Goal: Information Seeking & Learning: Compare options

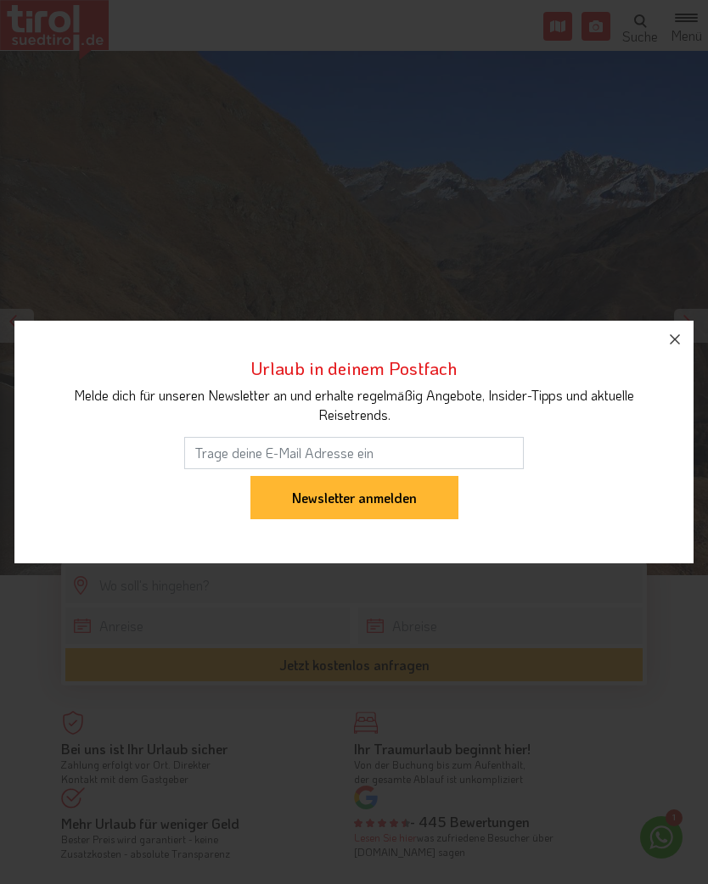
click at [670, 336] on icon "button" at bounding box center [674, 339] width 20 height 20
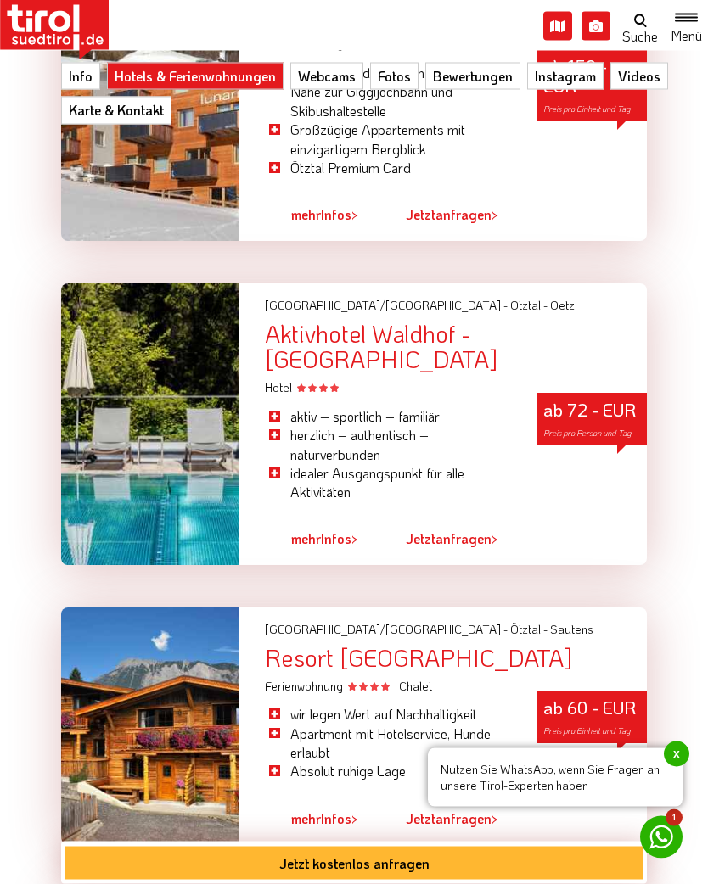
scroll to position [2182, 0]
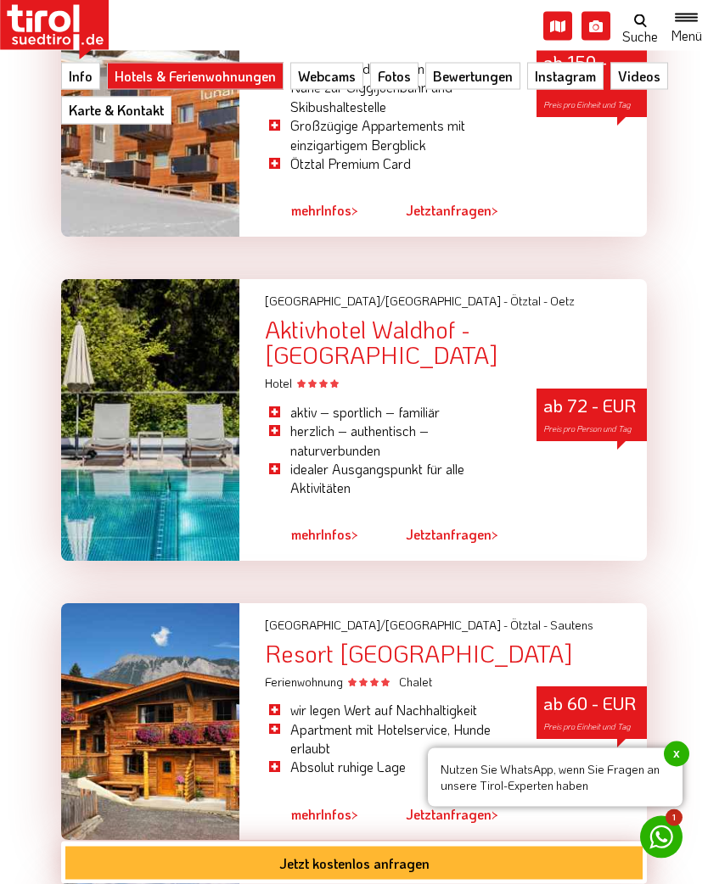
click at [419, 363] on div "Aktivhotel Waldhof - [GEOGRAPHIC_DATA]" at bounding box center [456, 343] width 382 height 53
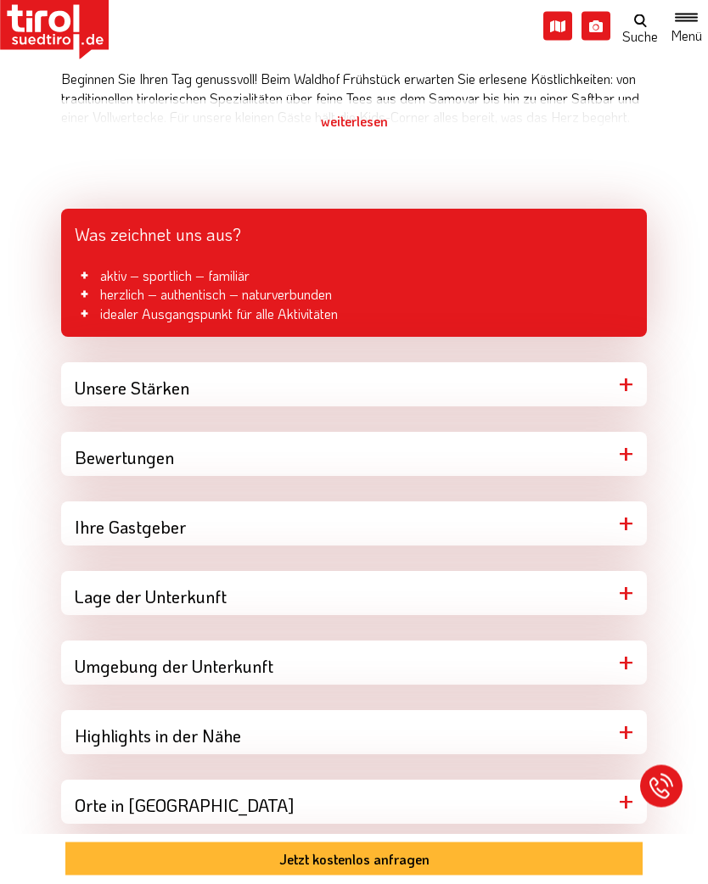
scroll to position [1032, 0]
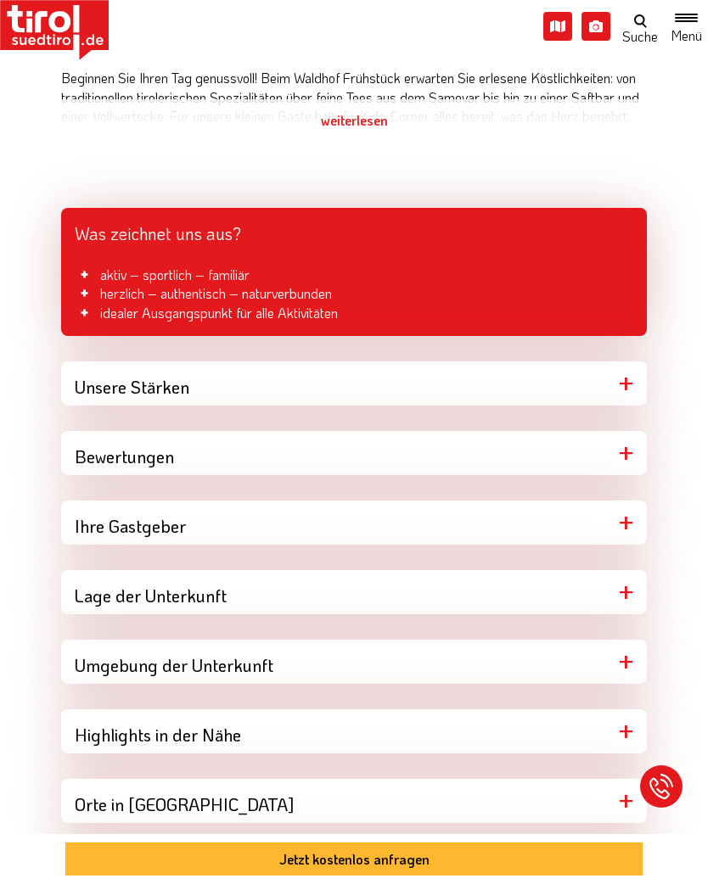
click at [635, 577] on div "Lage der Unterkunft" at bounding box center [353, 592] width 585 height 44
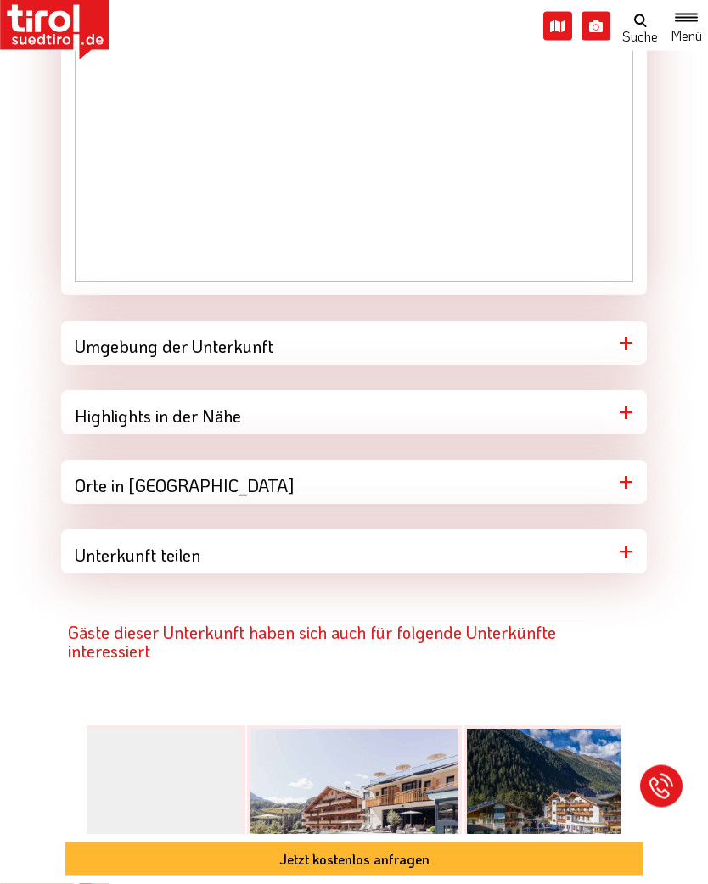
scroll to position [1711, 0]
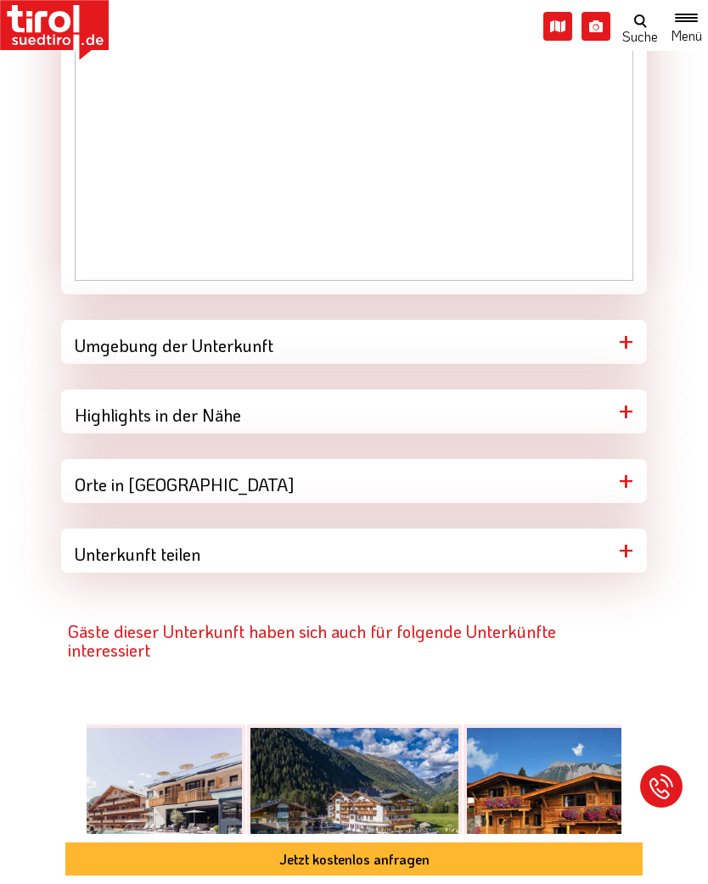
click at [630, 552] on div "Unterkunft teilen" at bounding box center [353, 551] width 585 height 44
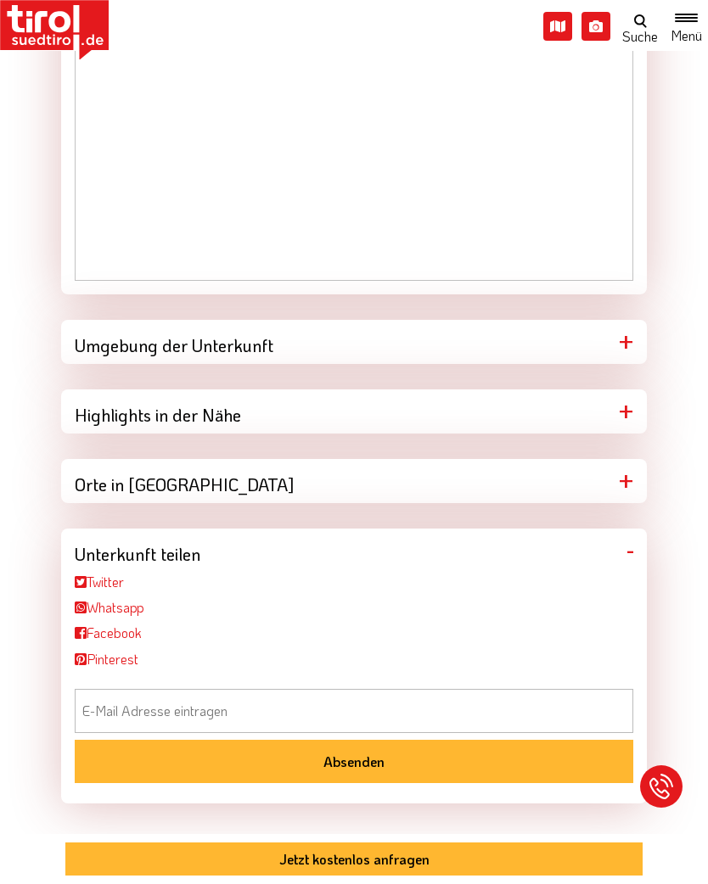
click at [640, 545] on div "Unterkunft teilen" at bounding box center [353, 551] width 585 height 44
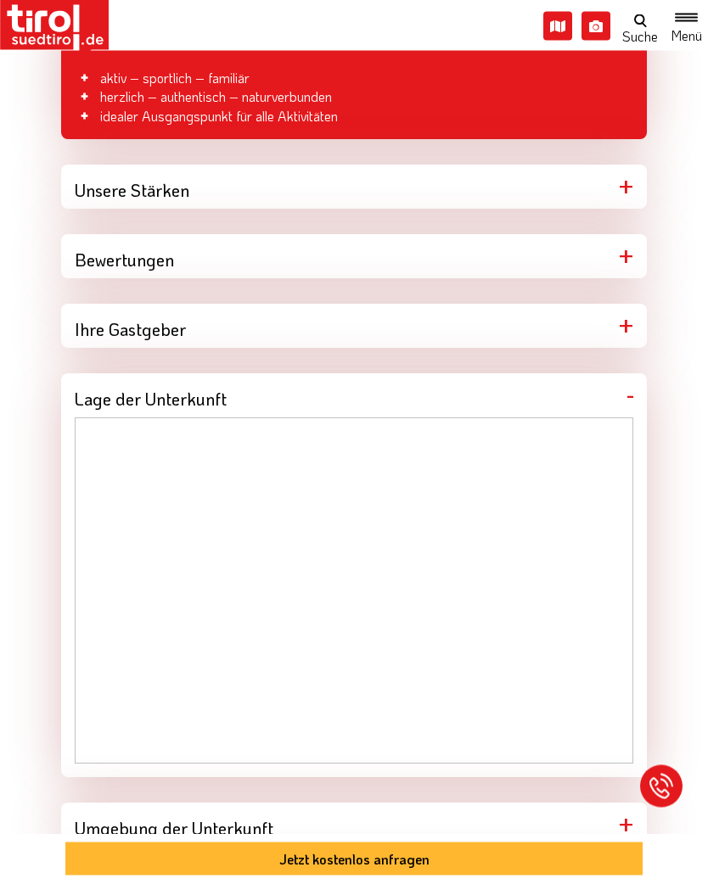
scroll to position [1212, 0]
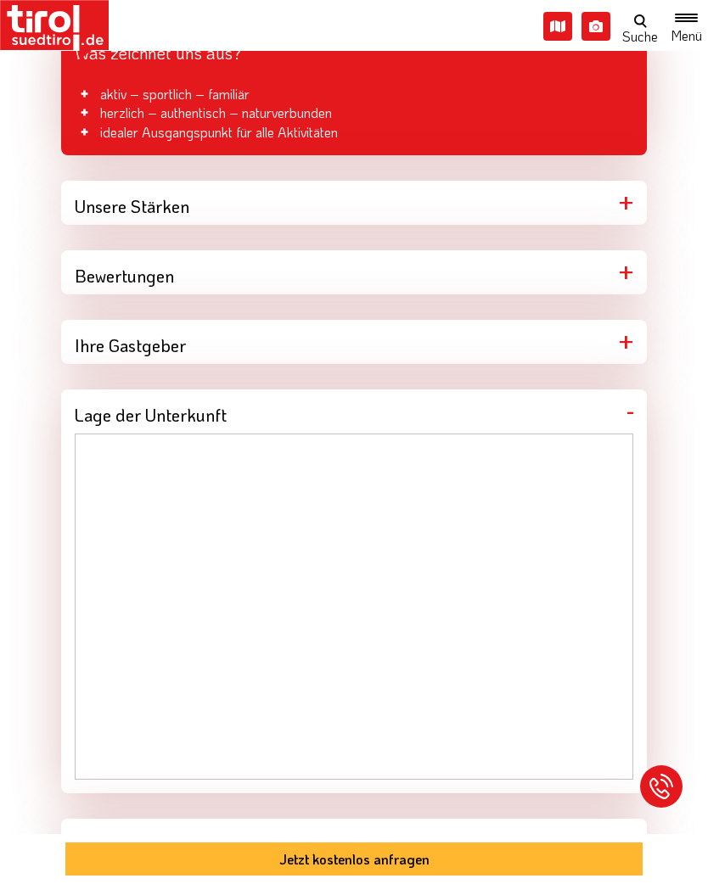
click at [623, 339] on div "Ihre Gastgeber" at bounding box center [353, 342] width 585 height 44
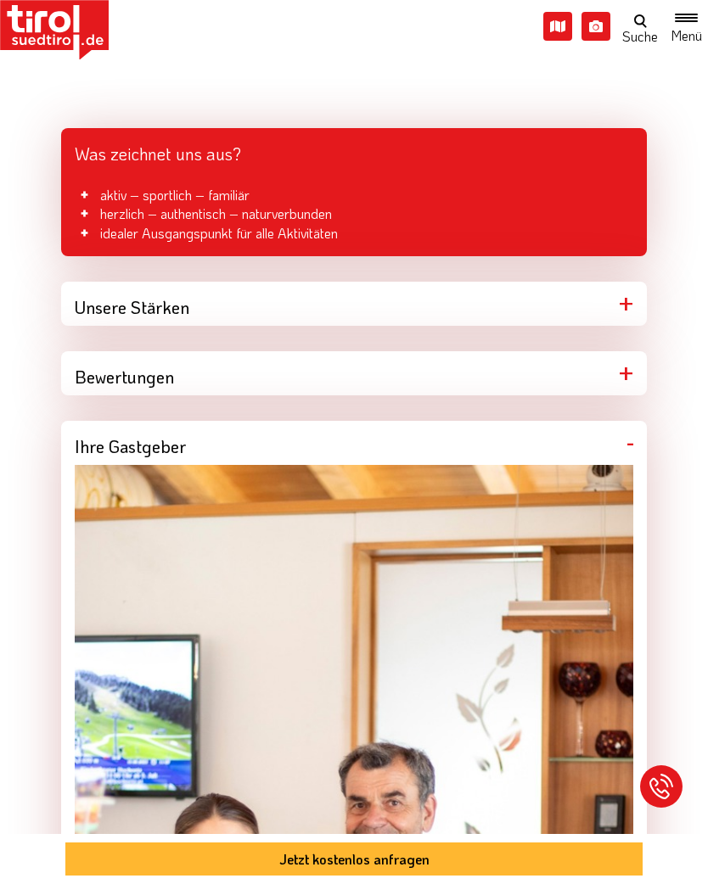
scroll to position [1112, 0]
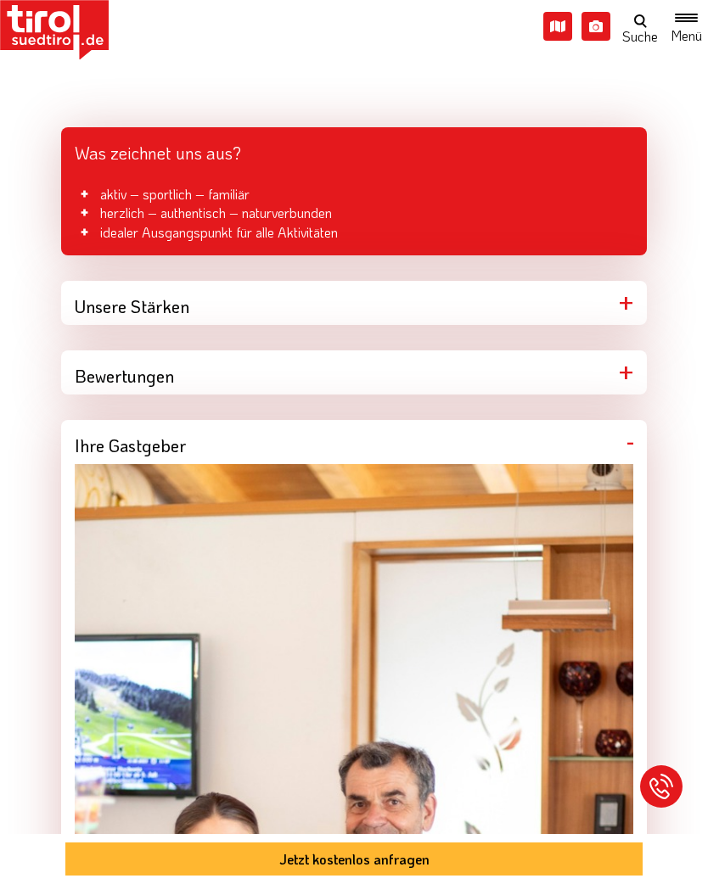
click at [628, 378] on div "Bewertungen" at bounding box center [353, 372] width 585 height 44
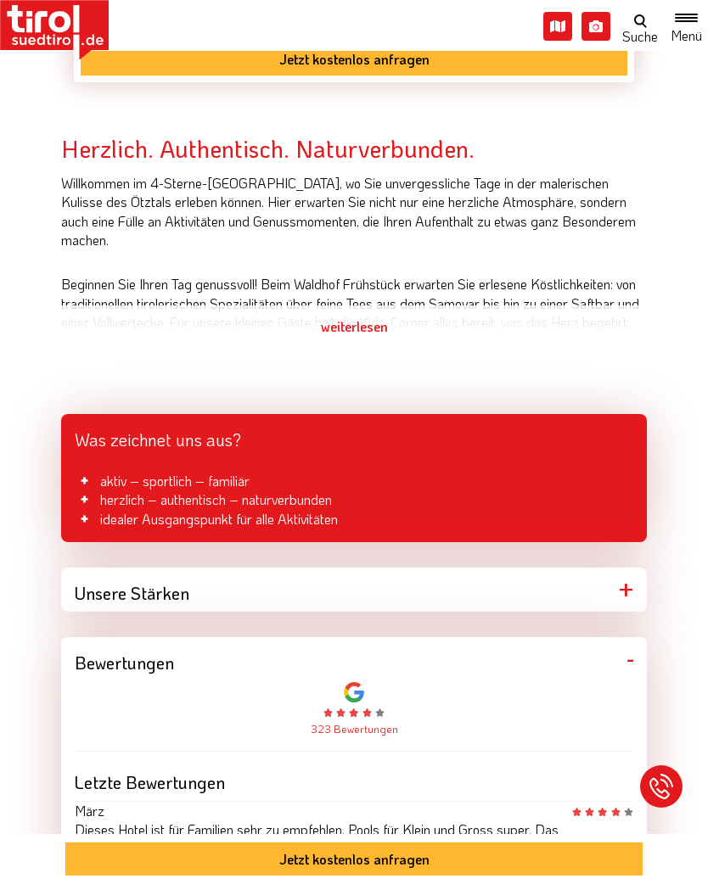
scroll to position [757, 0]
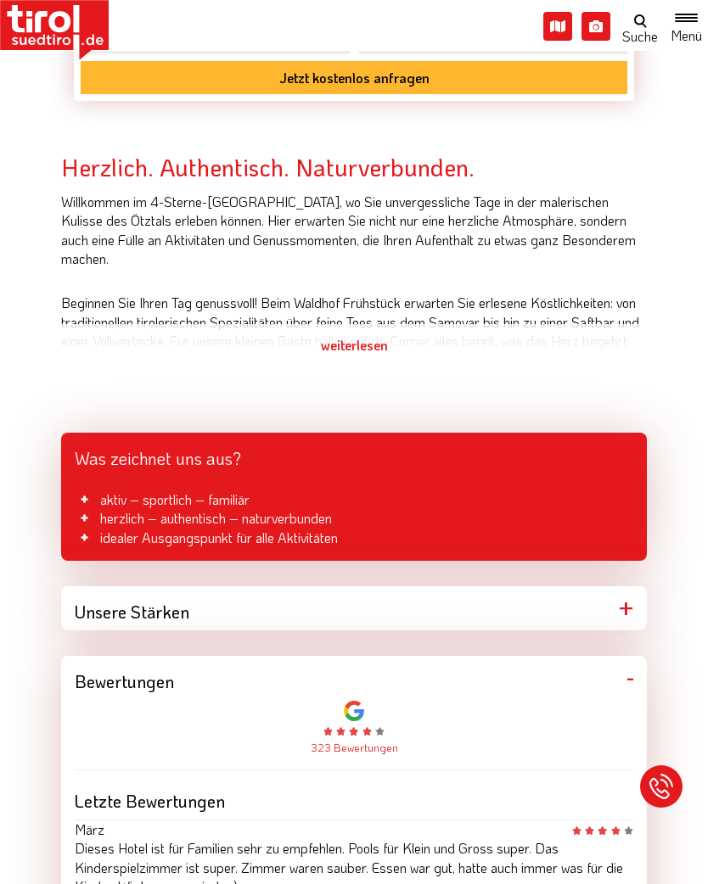
click at [625, 614] on div "Unsere Stärken" at bounding box center [353, 608] width 585 height 44
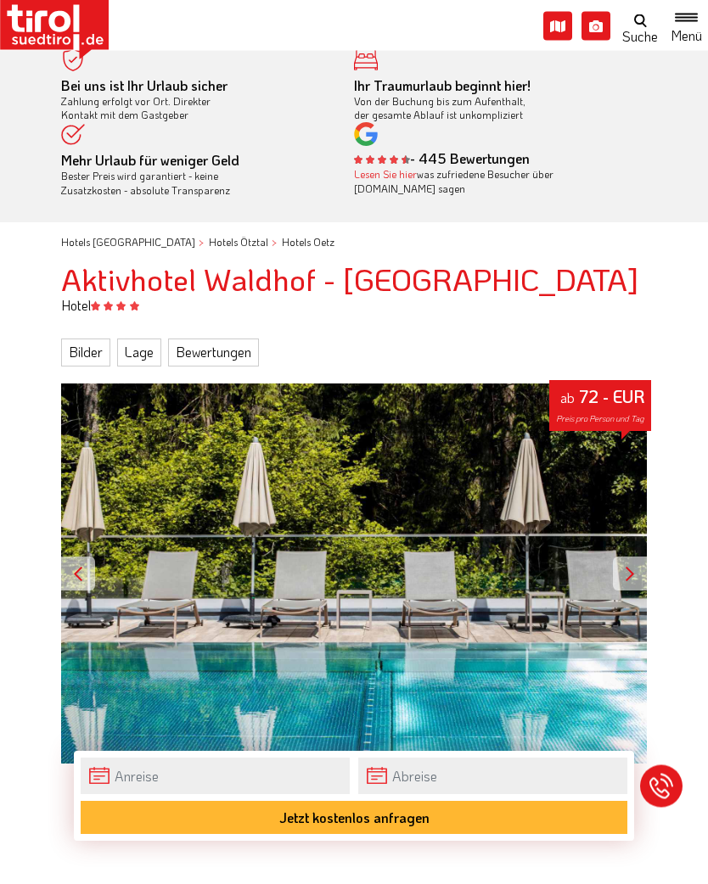
scroll to position [14, 0]
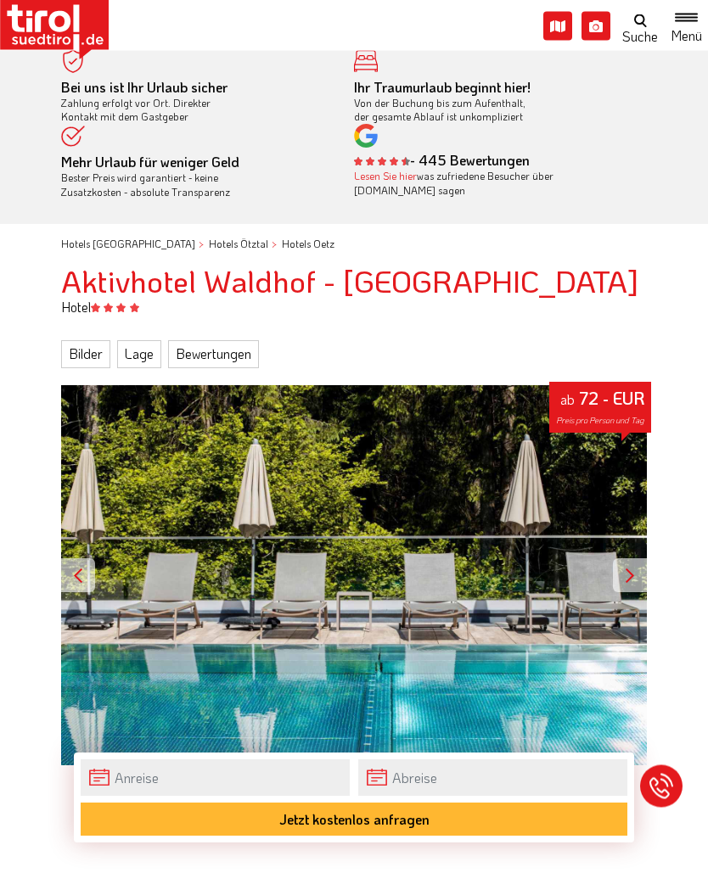
click at [92, 347] on link "Bilder" at bounding box center [85, 354] width 49 height 27
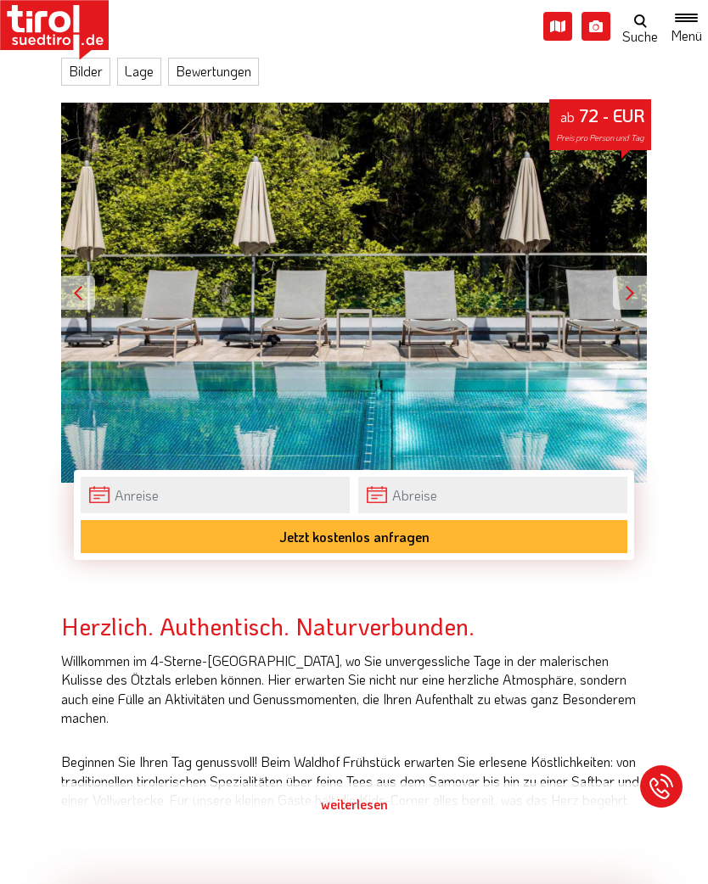
scroll to position [311, 0]
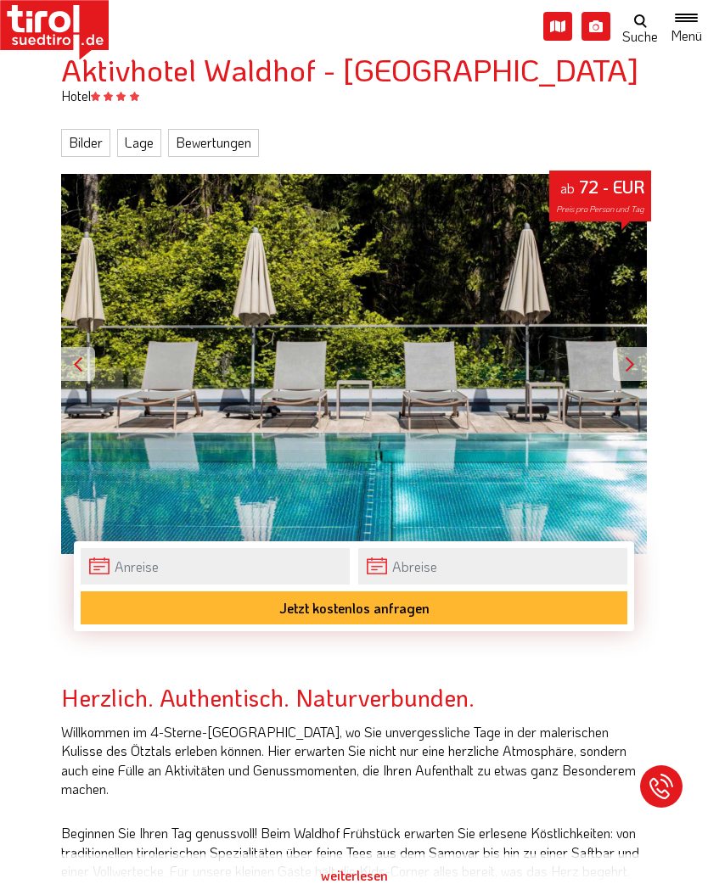
click at [77, 139] on link "Bilder" at bounding box center [85, 142] width 49 height 27
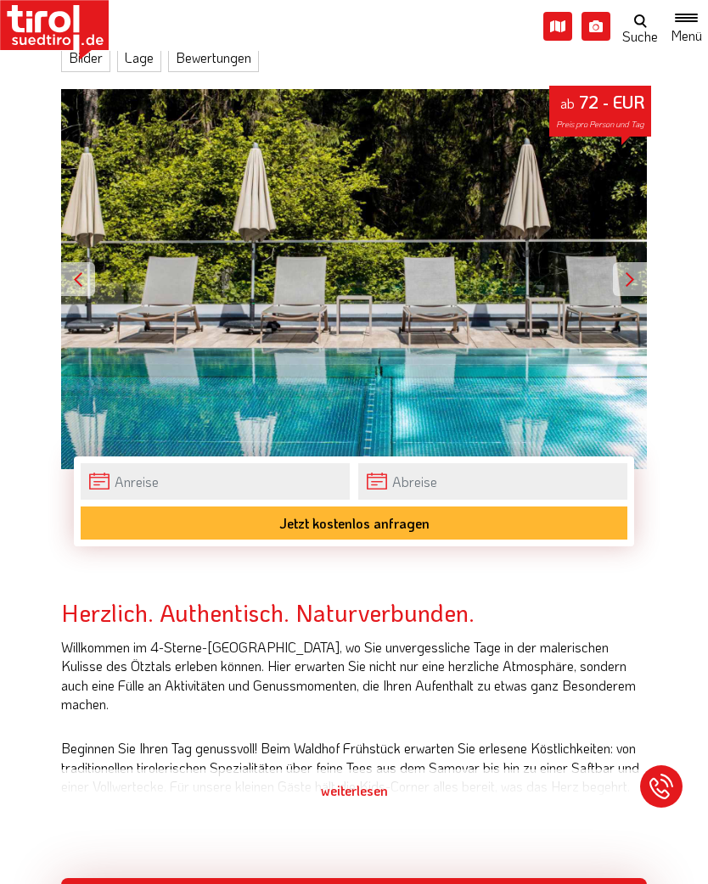
click at [548, 292] on div "ab 72 - EUR Preis pro Person und Tag" at bounding box center [353, 279] width 585 height 381
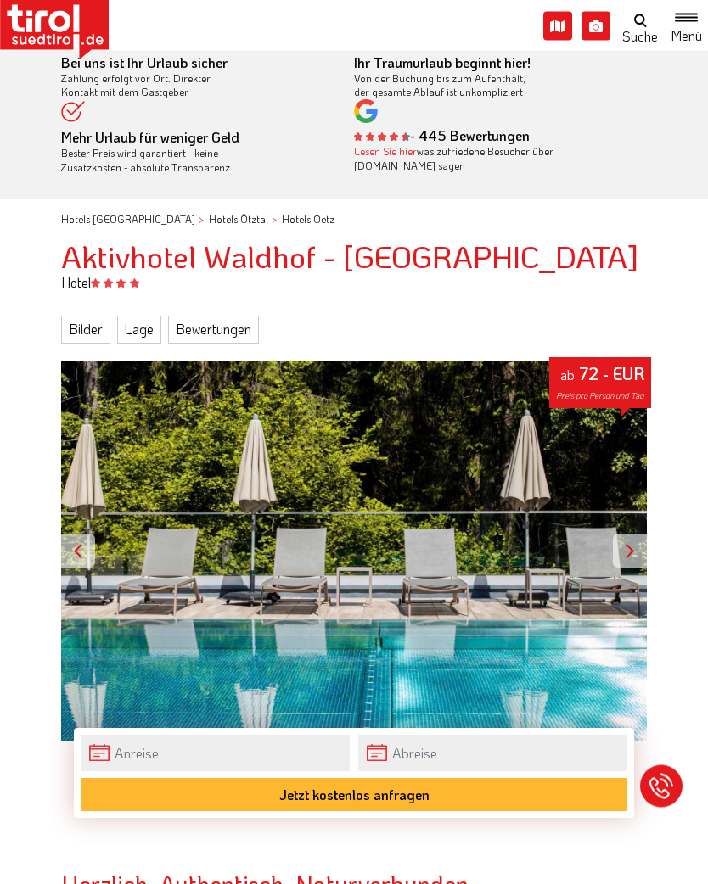
scroll to position [0, 0]
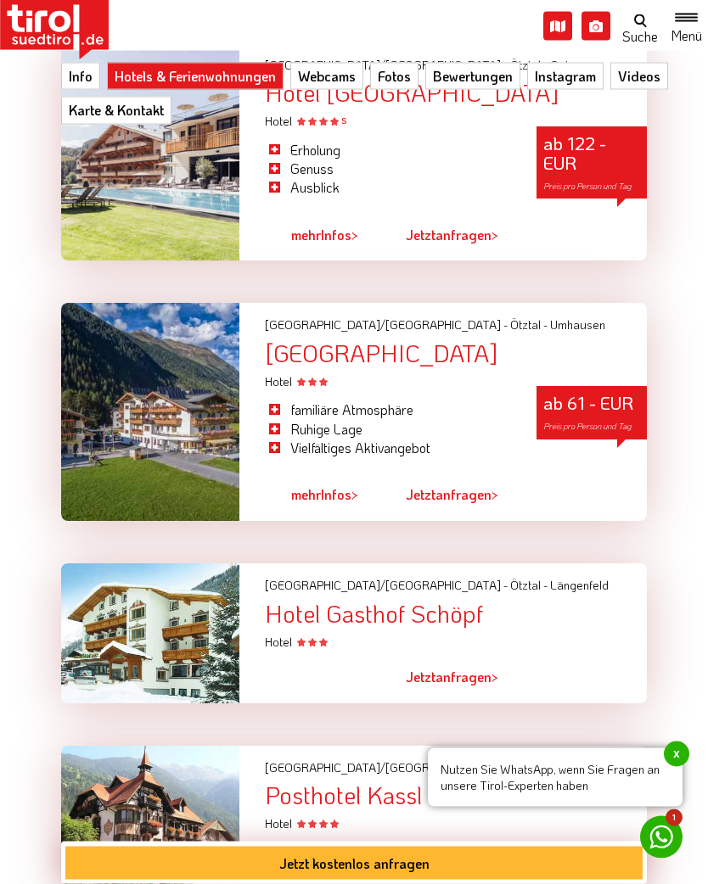
scroll to position [2764, 0]
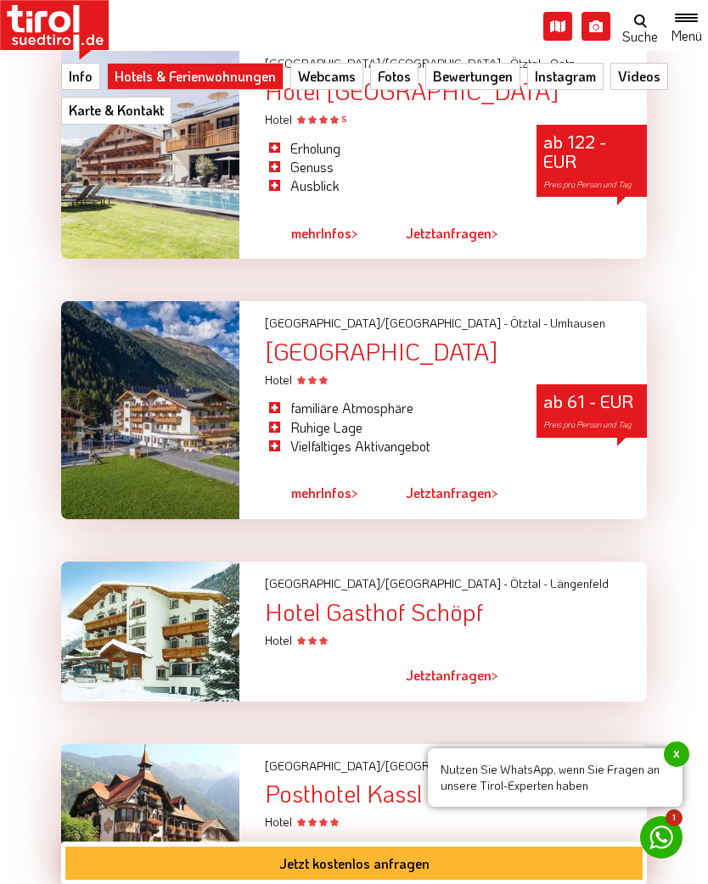
click at [318, 493] on span "mehr" at bounding box center [306, 493] width 30 height 18
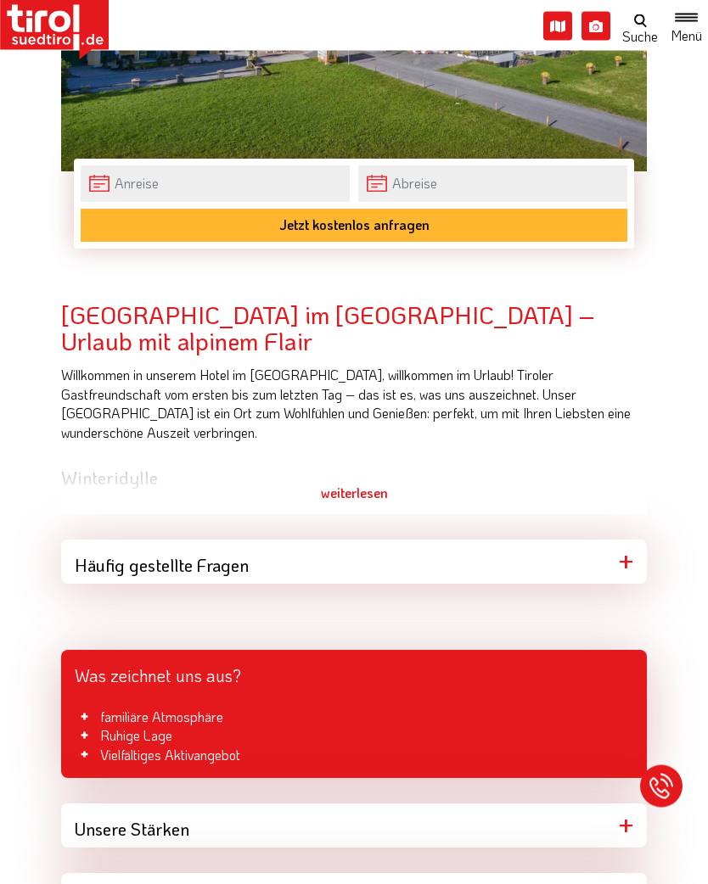
scroll to position [535, 0]
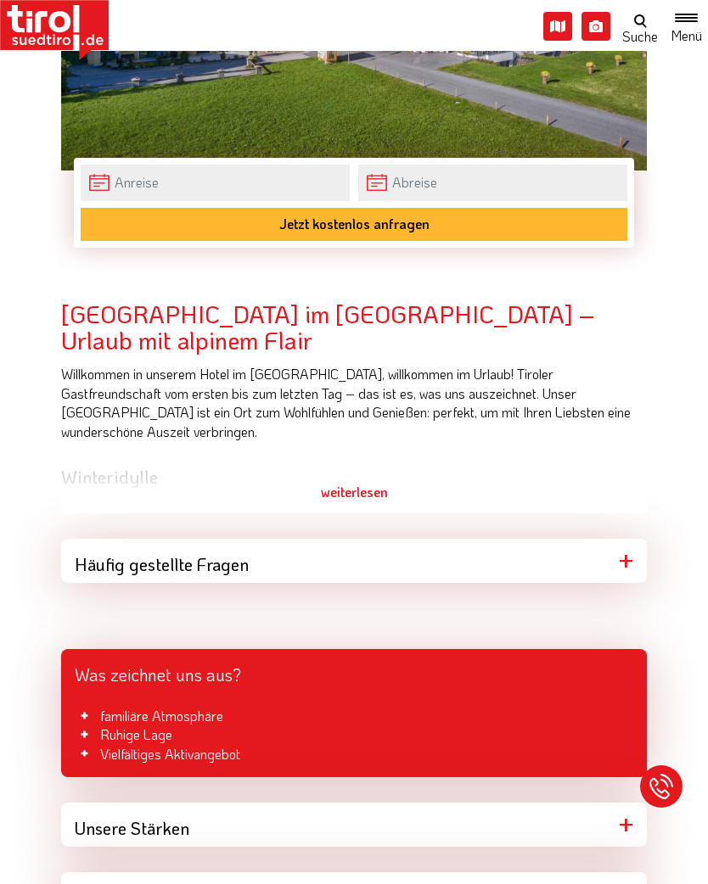
click at [361, 487] on div "weiterlesen" at bounding box center [353, 492] width 585 height 42
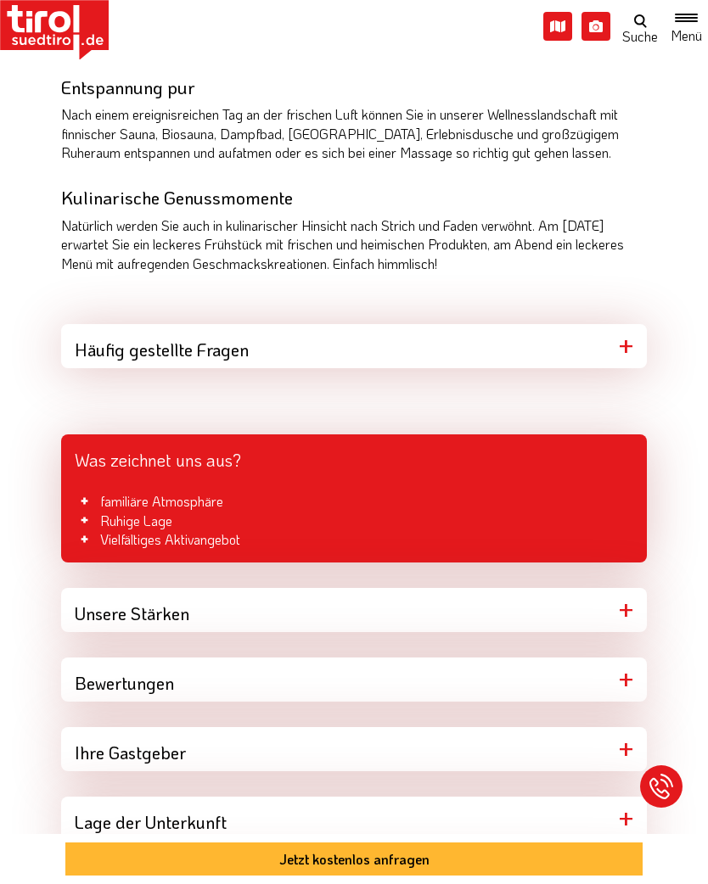
scroll to position [1486, 0]
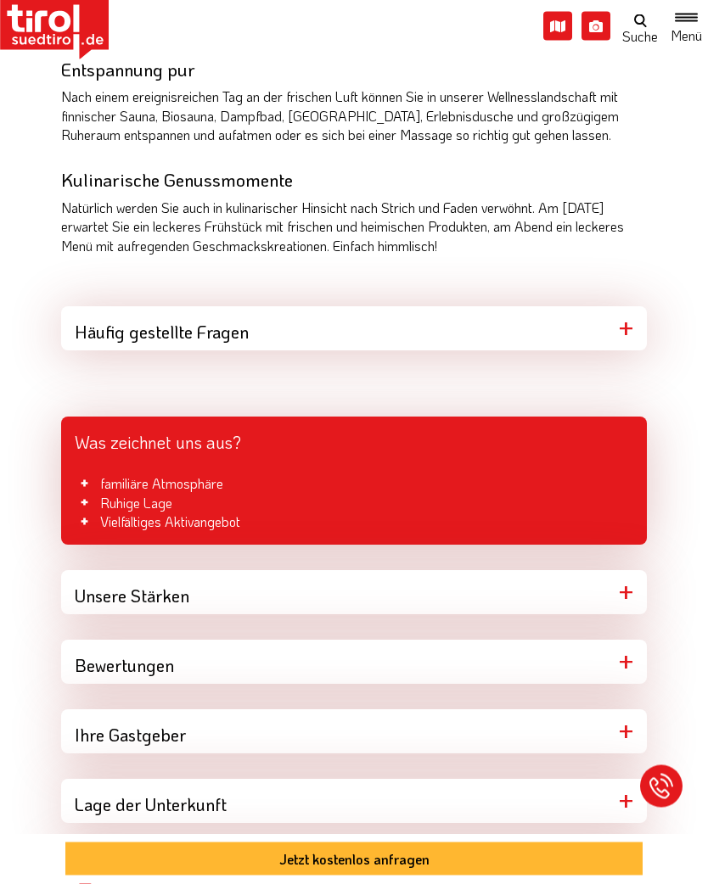
click at [625, 571] on div "Unsere Stärken" at bounding box center [353, 593] width 585 height 44
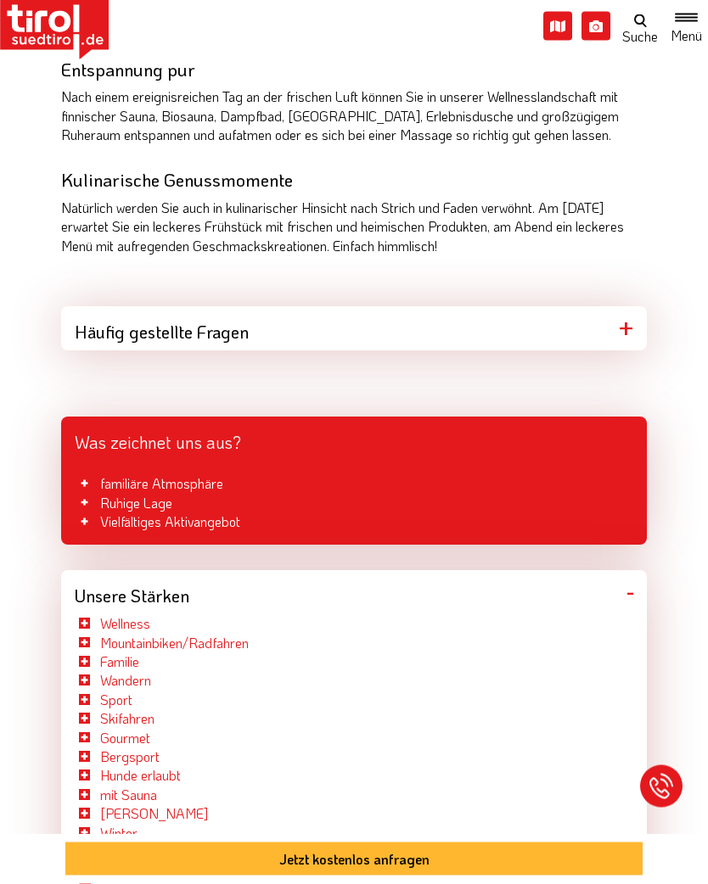
scroll to position [1487, 0]
click at [616, 570] on div "Unsere Stärken" at bounding box center [353, 592] width 585 height 44
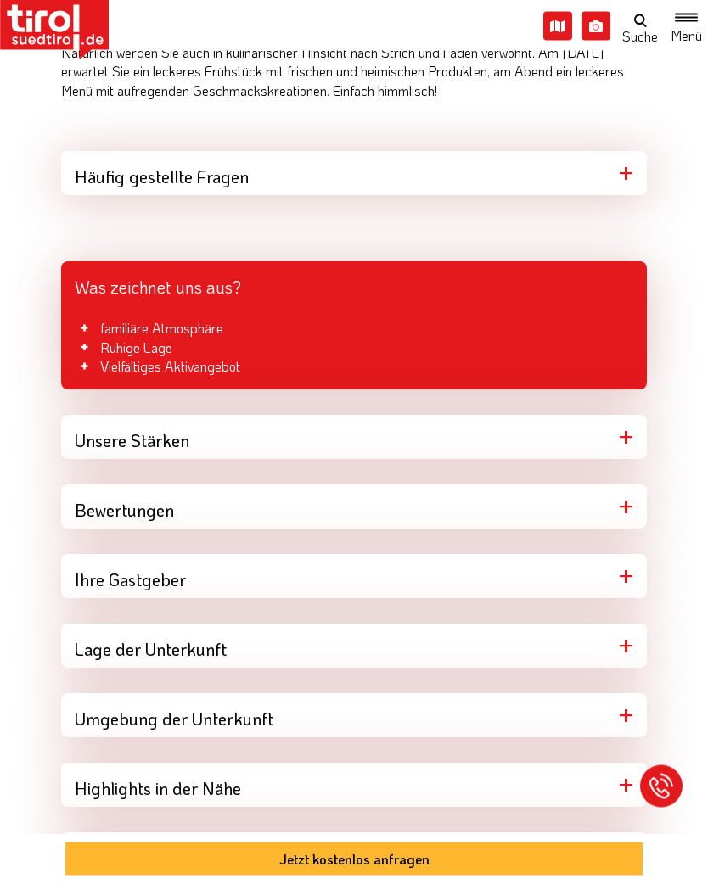
scroll to position [1674, 0]
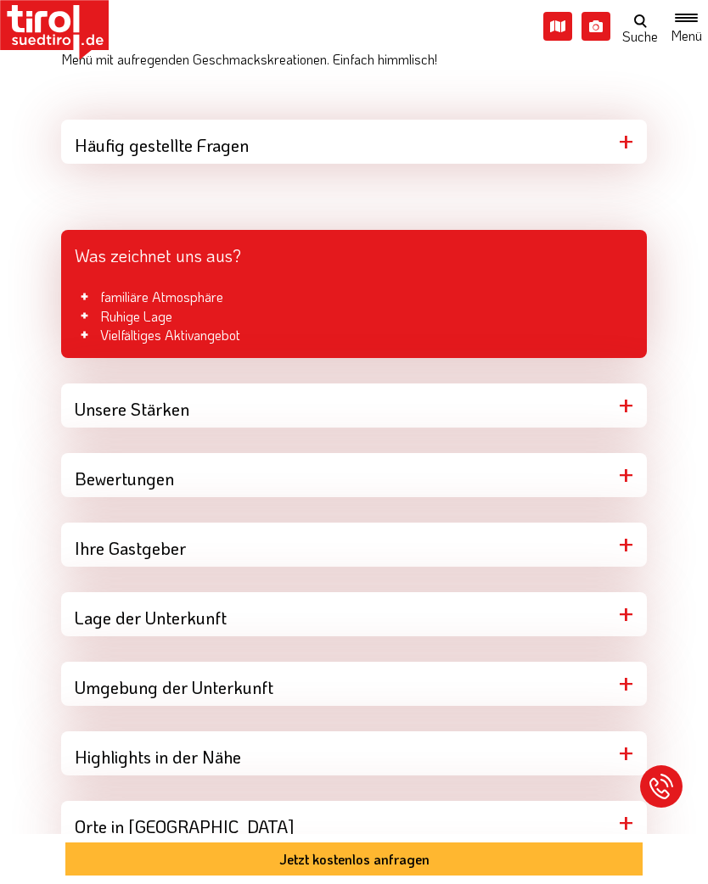
click at [630, 453] on div "Bewertungen" at bounding box center [353, 475] width 585 height 44
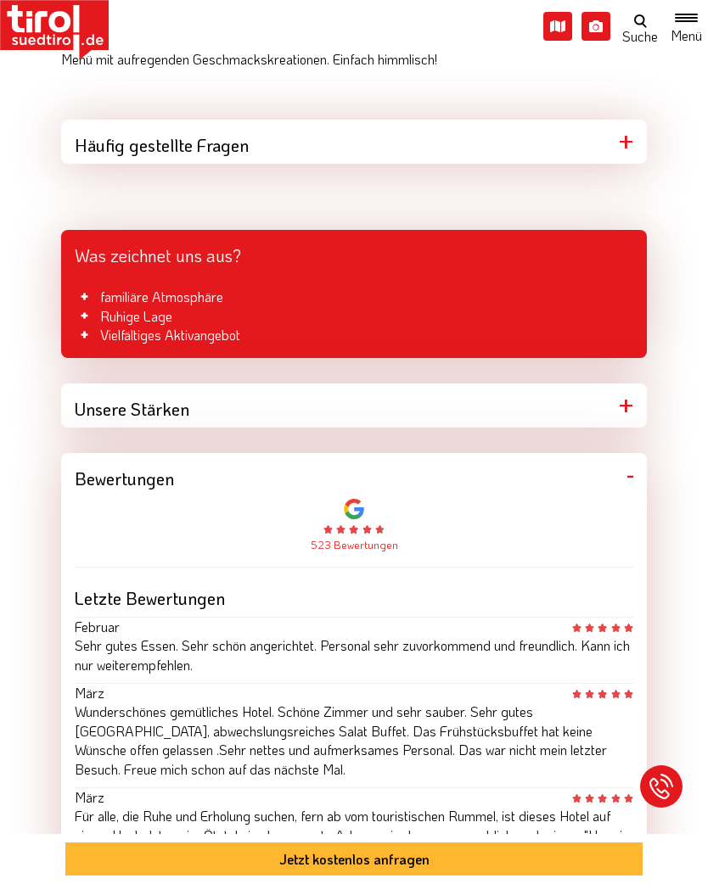
click at [629, 453] on div "Bewertungen" at bounding box center [353, 475] width 585 height 44
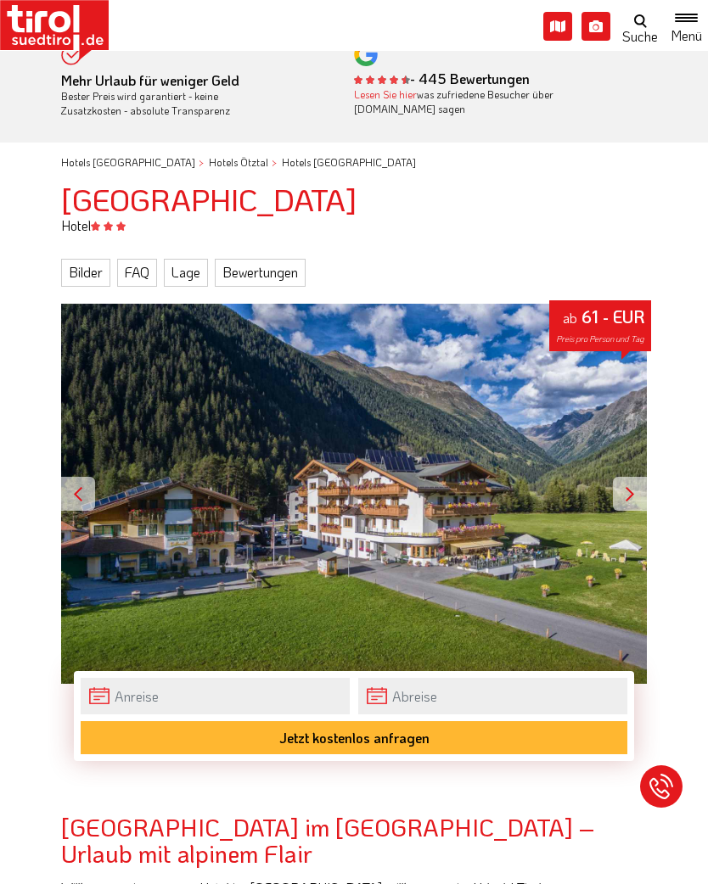
scroll to position [0, 0]
